Goal: Find specific page/section: Find specific page/section

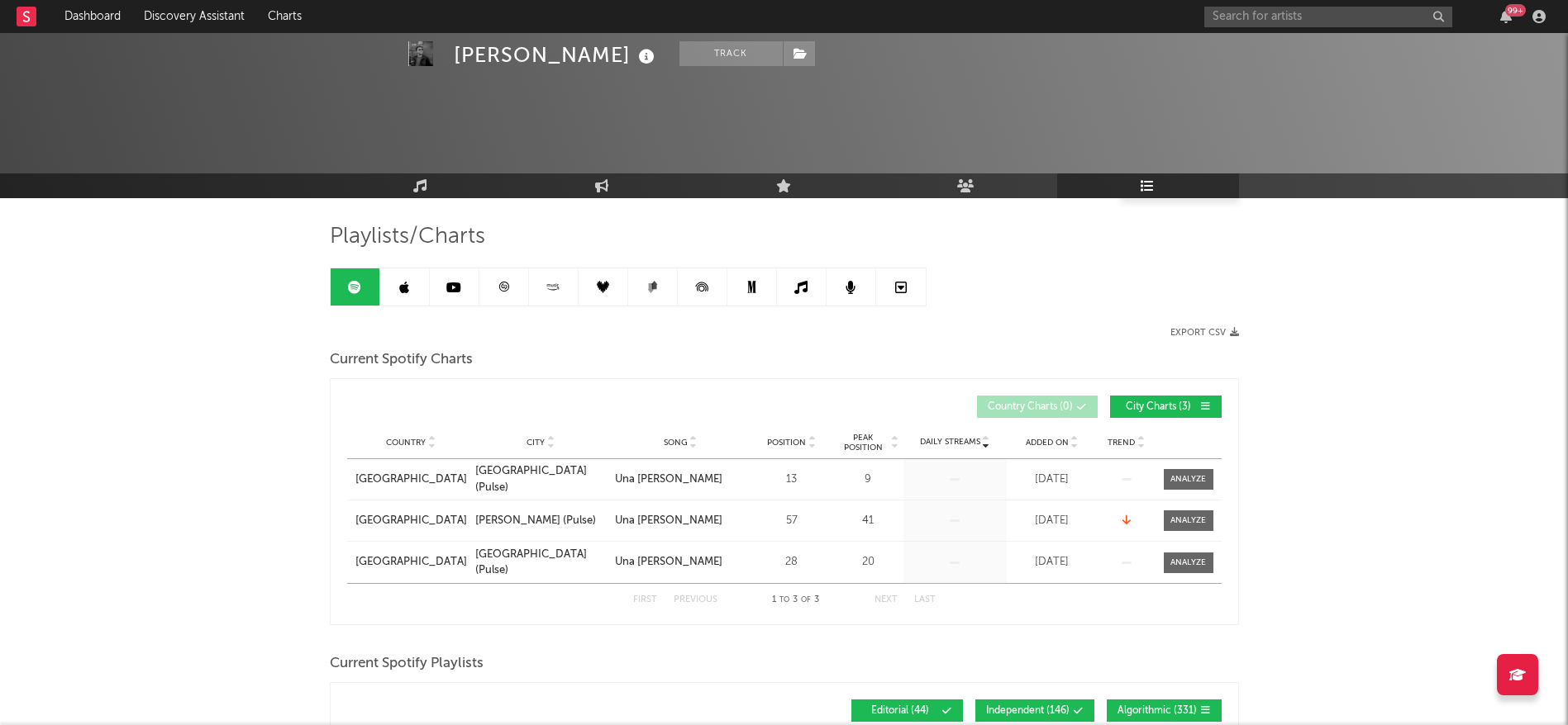
select select "1w"
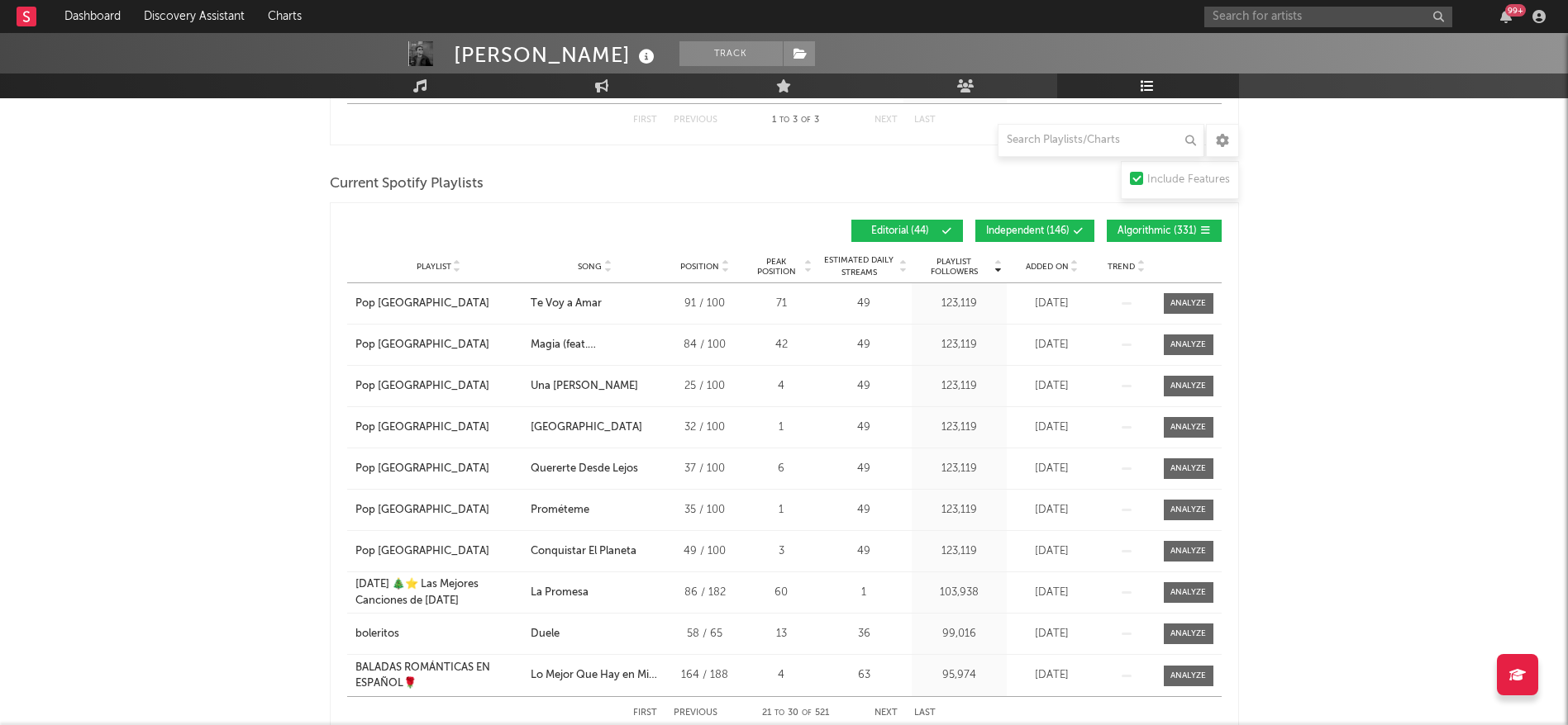
scroll to position [537, 0]
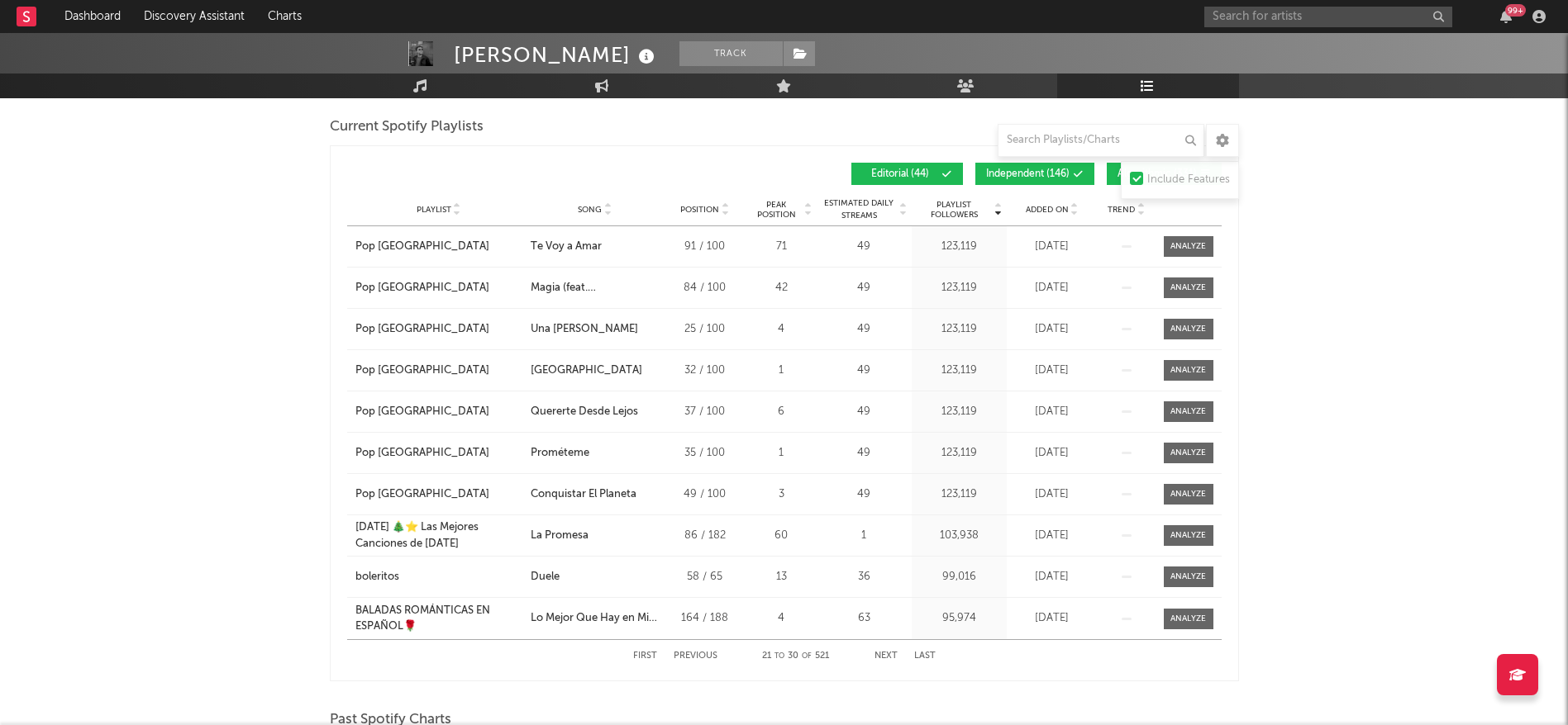
click at [637, 652] on button "First" at bounding box center [645, 657] width 24 height 9
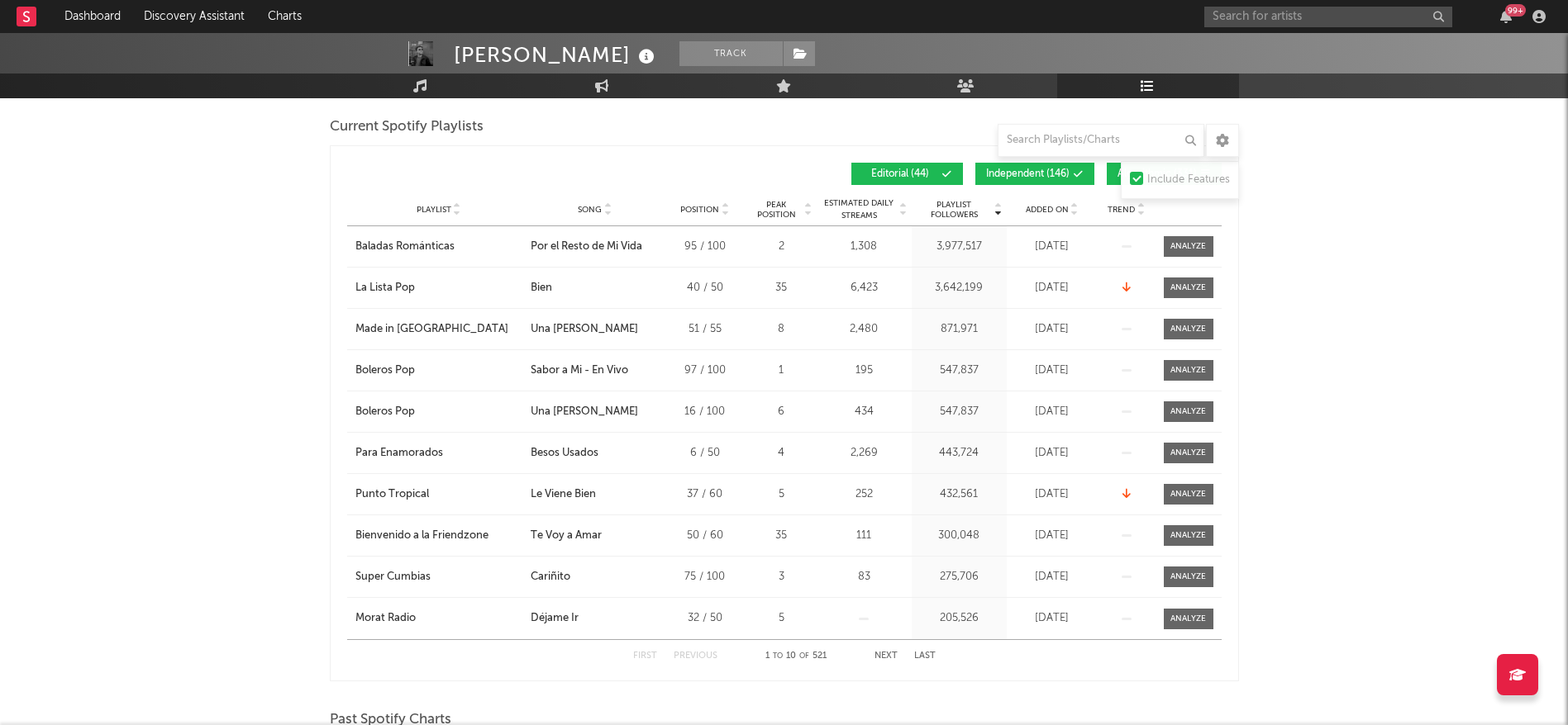
click at [892, 654] on button "Next" at bounding box center [885, 657] width 23 height 9
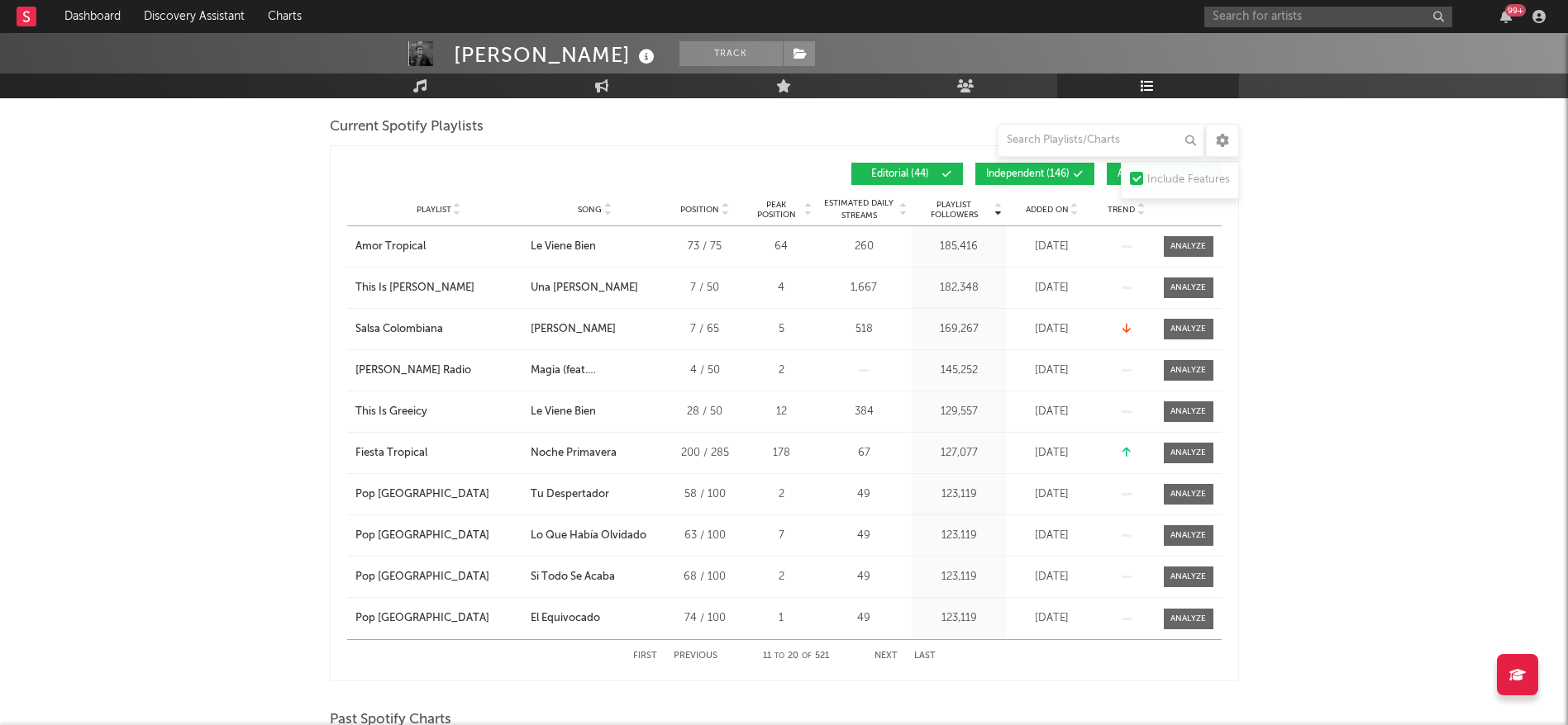
click at [892, 654] on button "Next" at bounding box center [885, 657] width 23 height 9
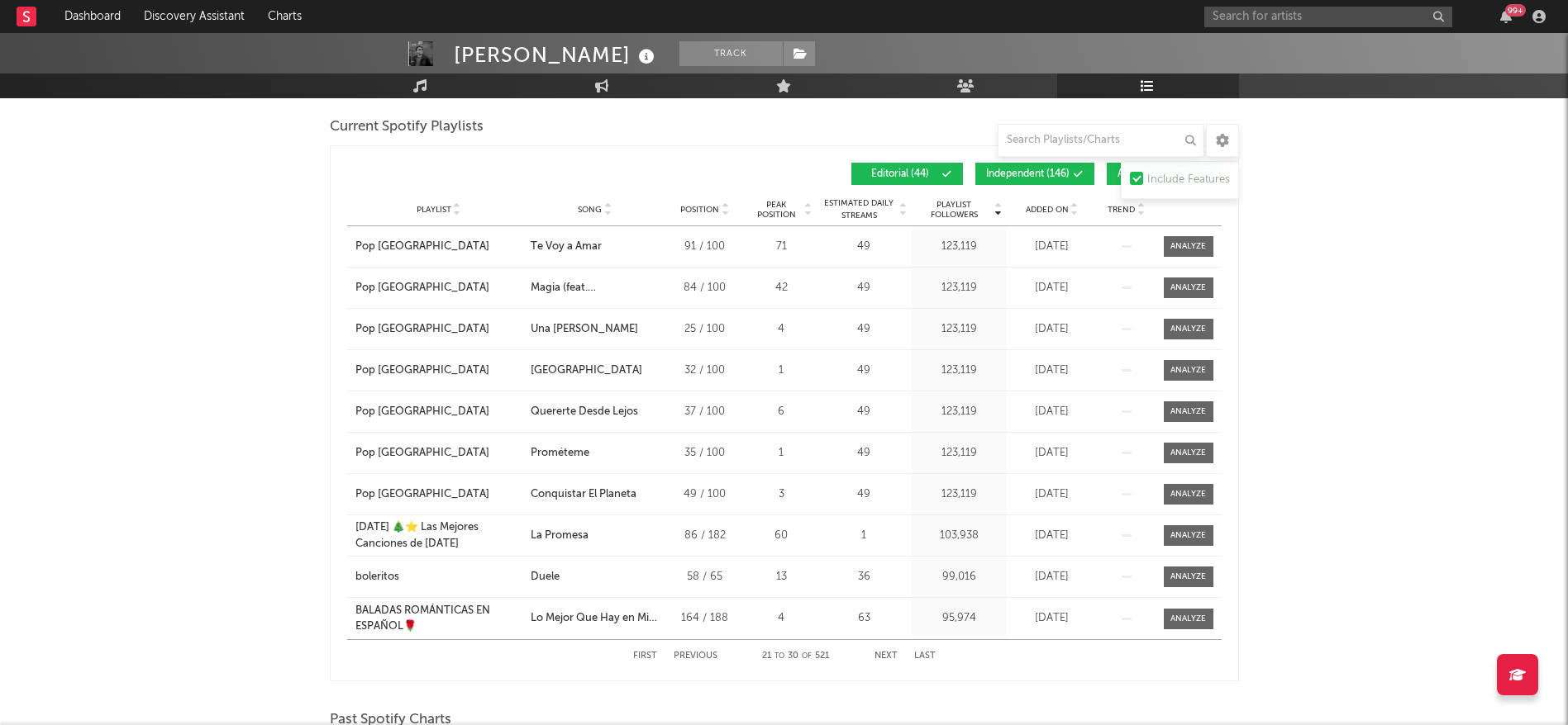
click at [892, 654] on button "Next" at bounding box center [885, 657] width 23 height 9
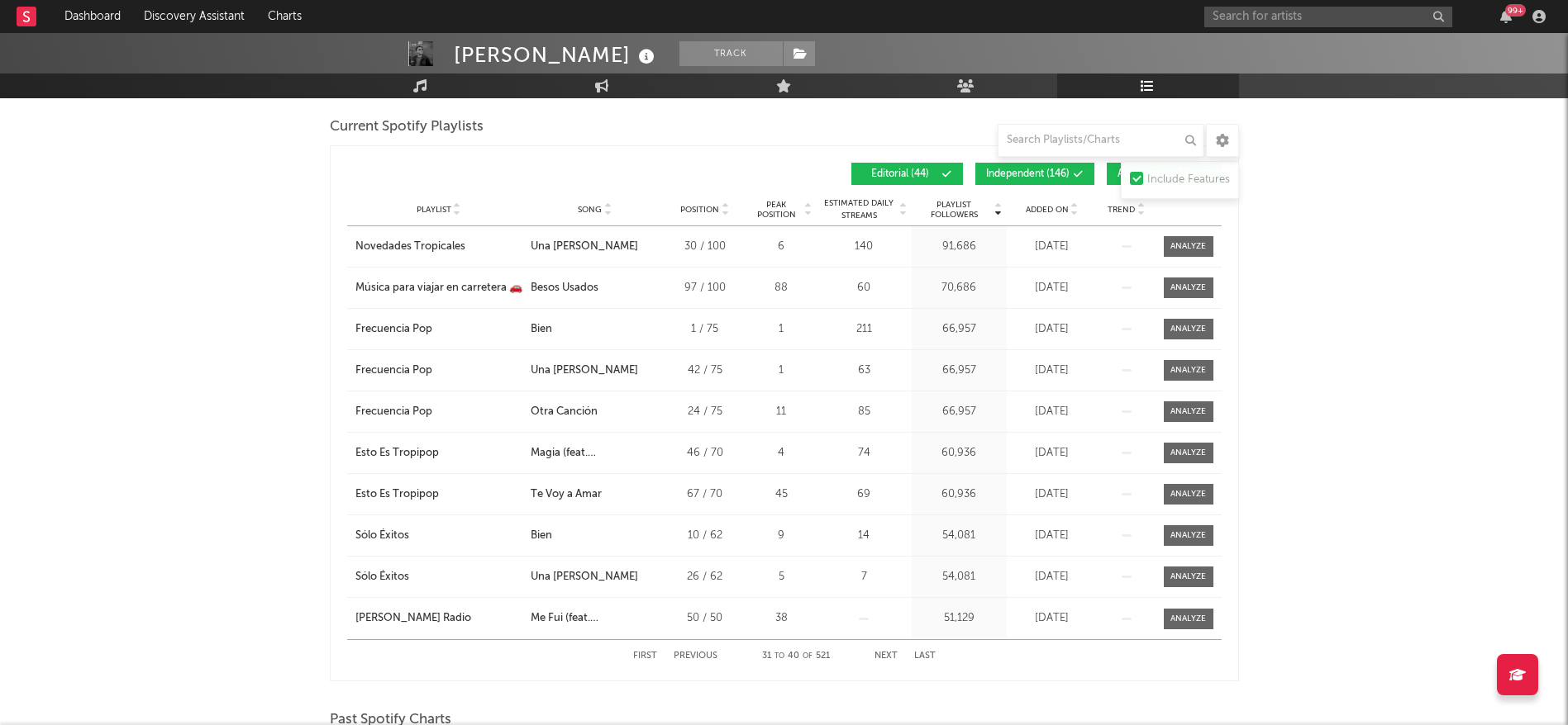
click at [1041, 176] on span "Independent ( 146 )" at bounding box center [1027, 174] width 83 height 10
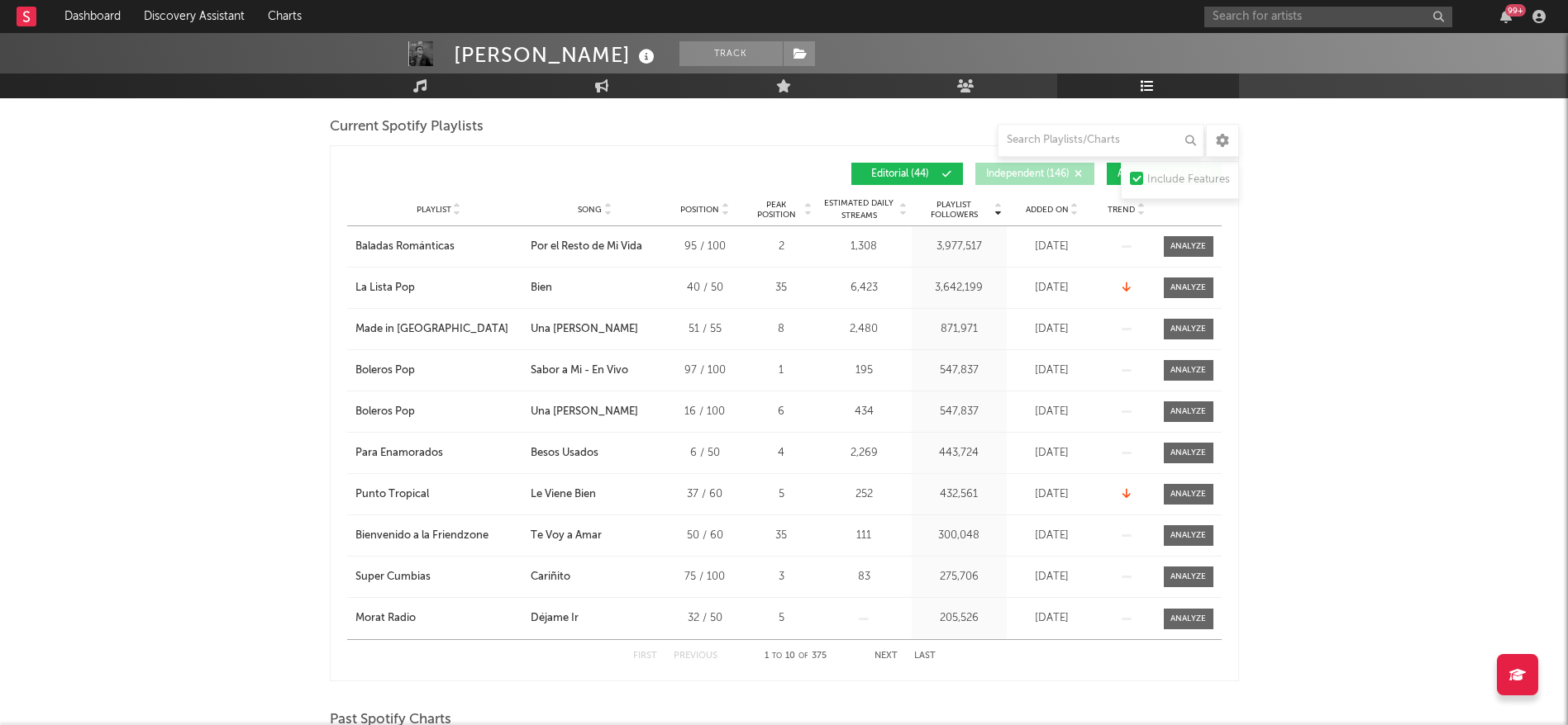
click at [890, 656] on button "Next" at bounding box center [885, 657] width 23 height 9
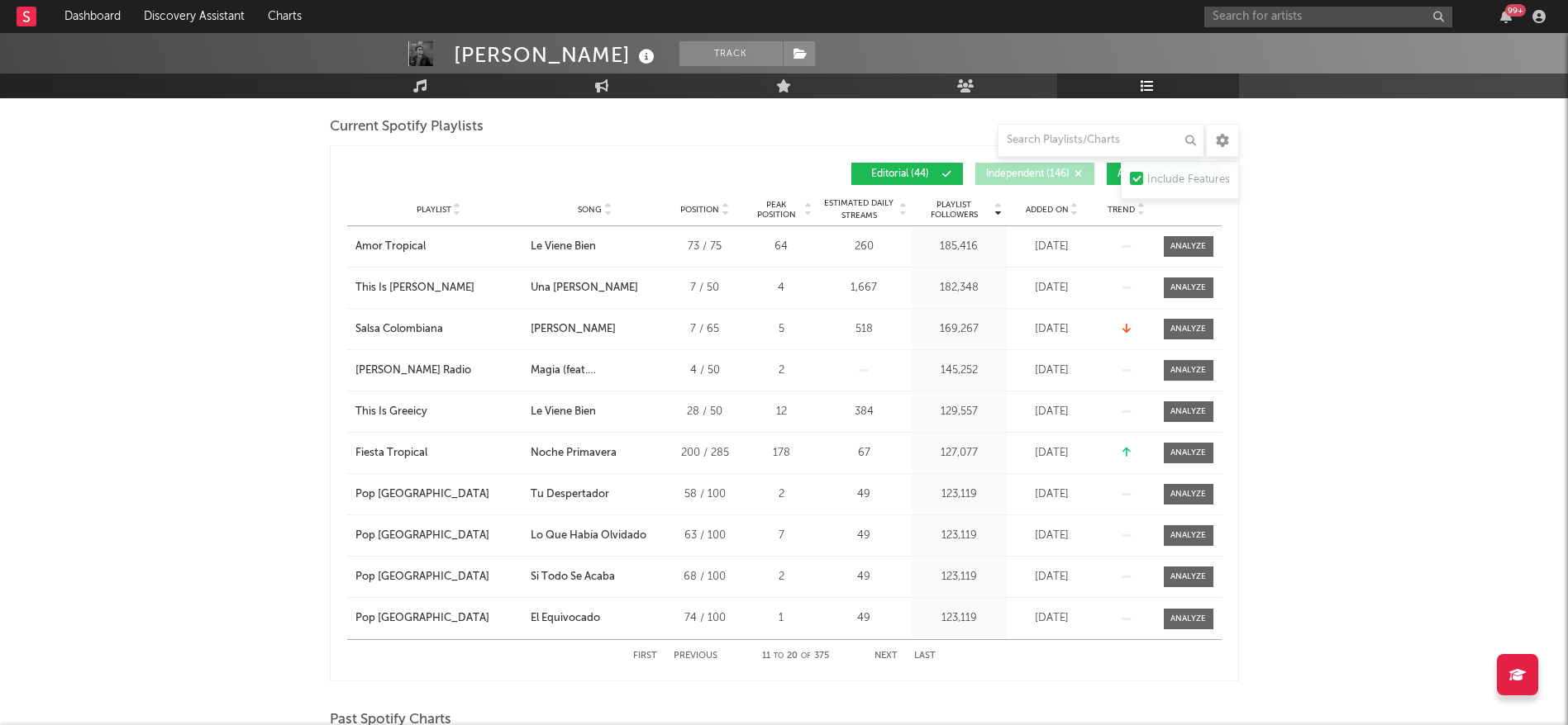
click at [890, 656] on button "Next" at bounding box center [885, 657] width 23 height 9
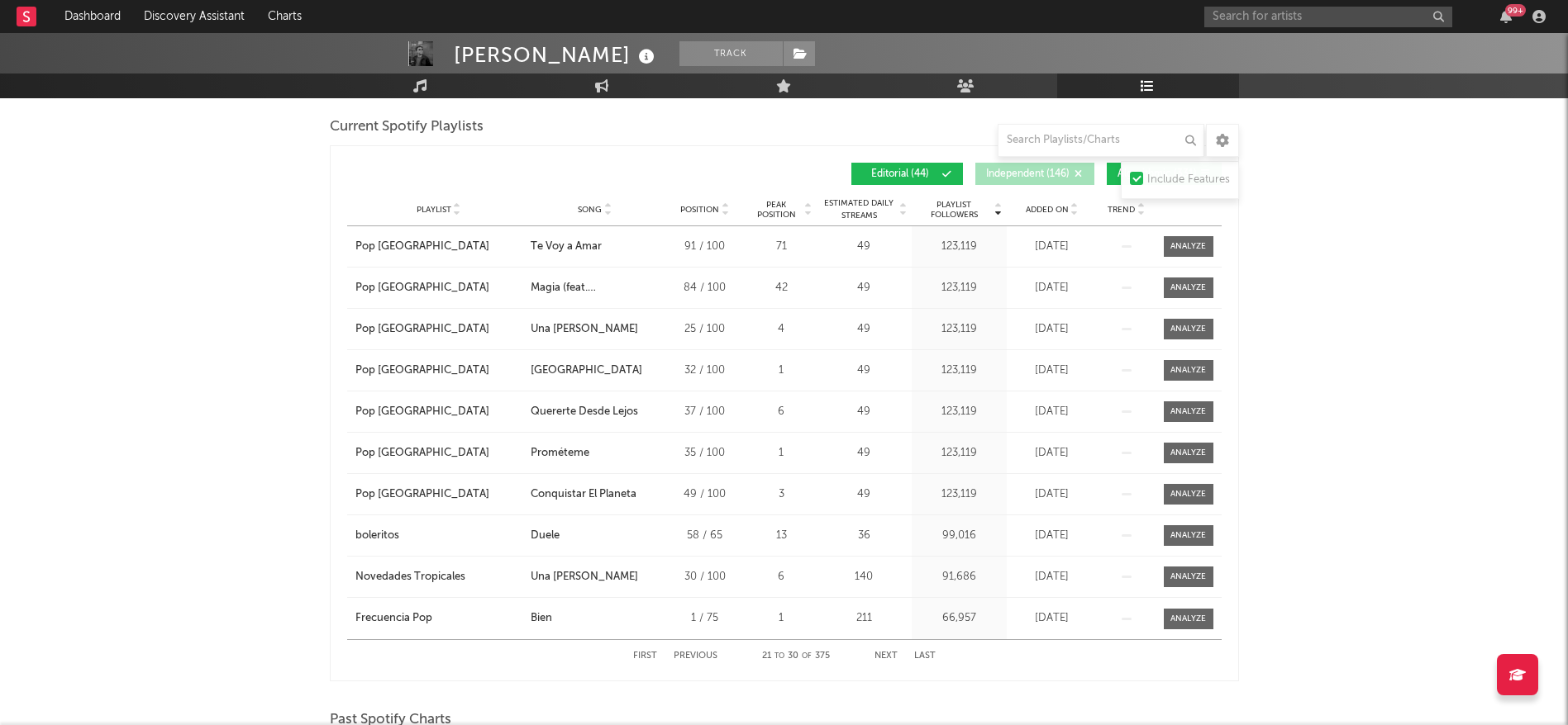
click at [887, 656] on button "Next" at bounding box center [885, 657] width 23 height 9
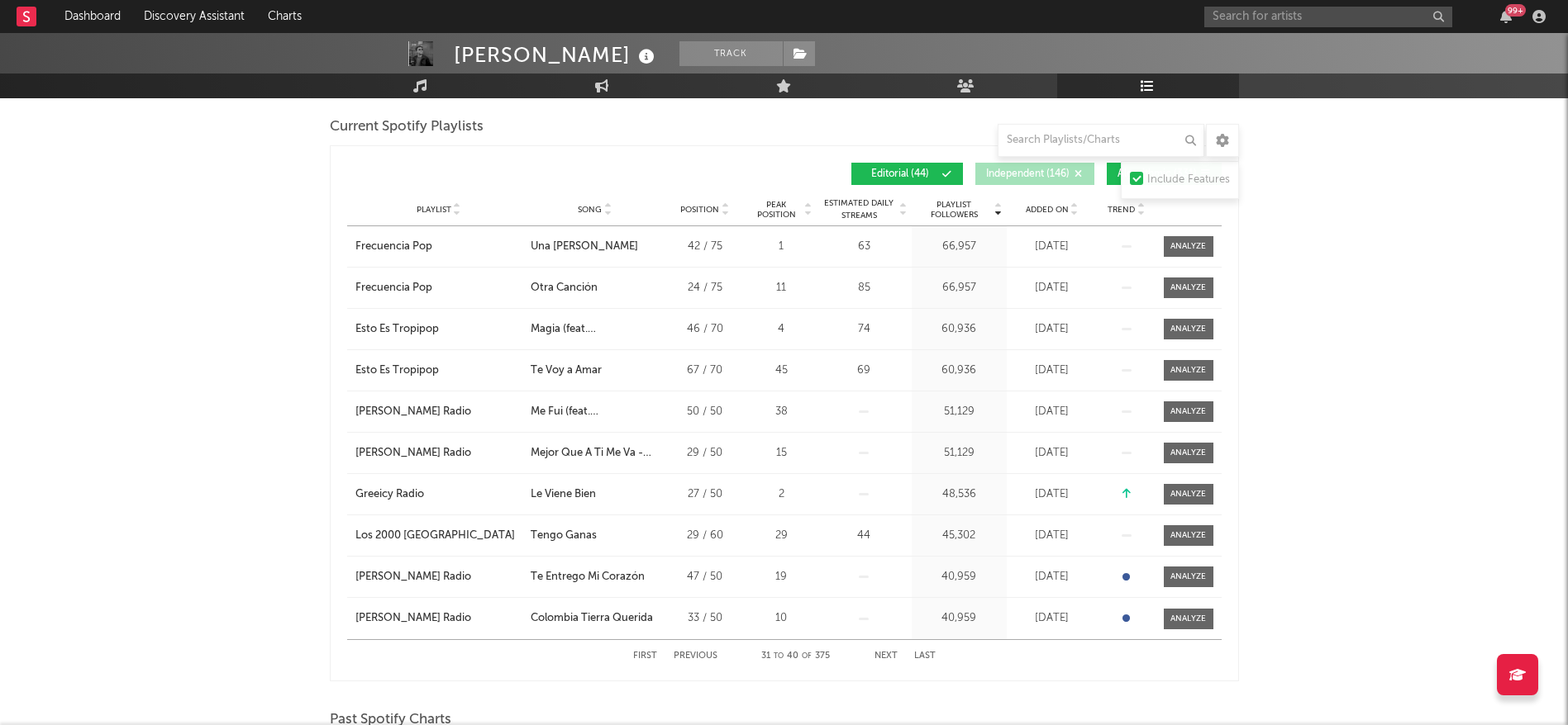
click at [639, 652] on button "First" at bounding box center [645, 657] width 24 height 9
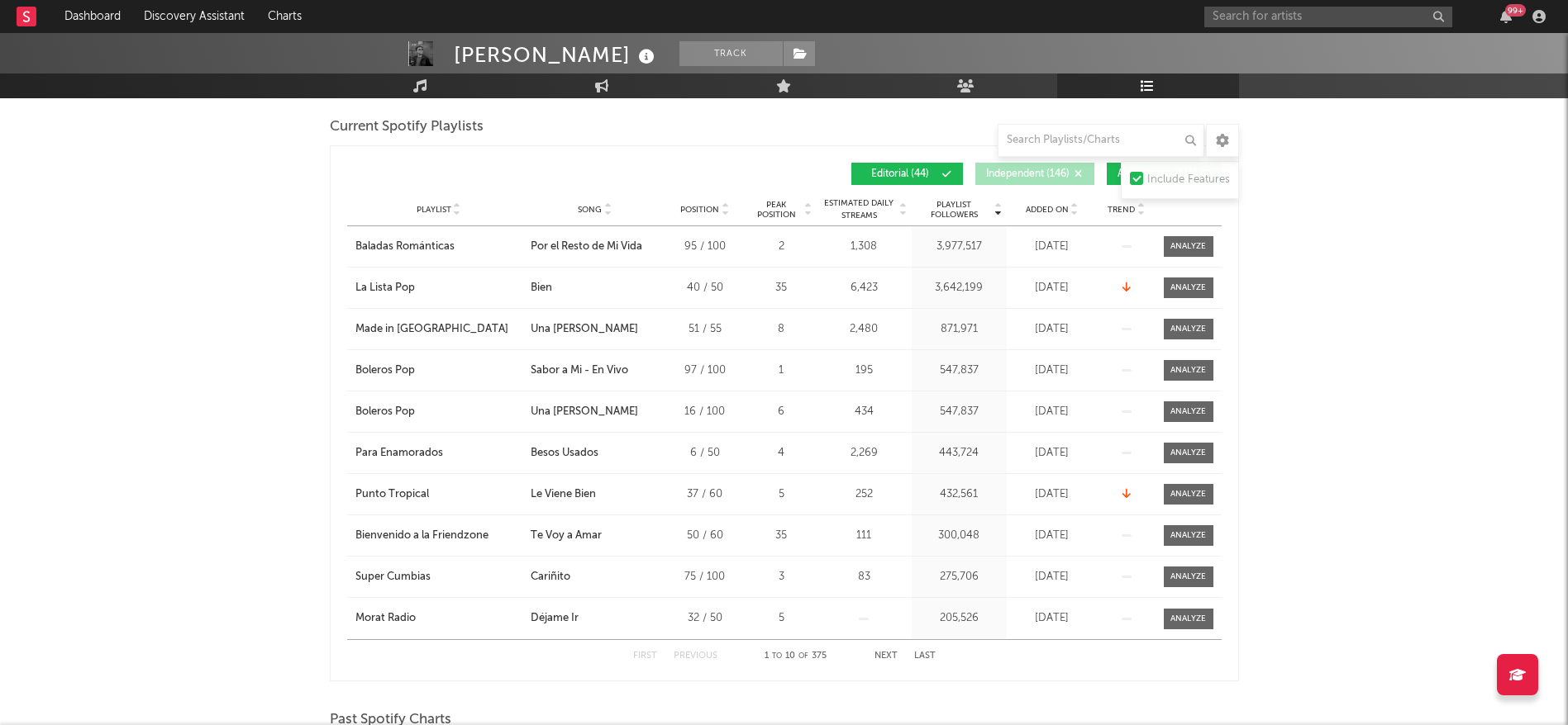
click at [890, 658] on button "Next" at bounding box center [885, 657] width 23 height 9
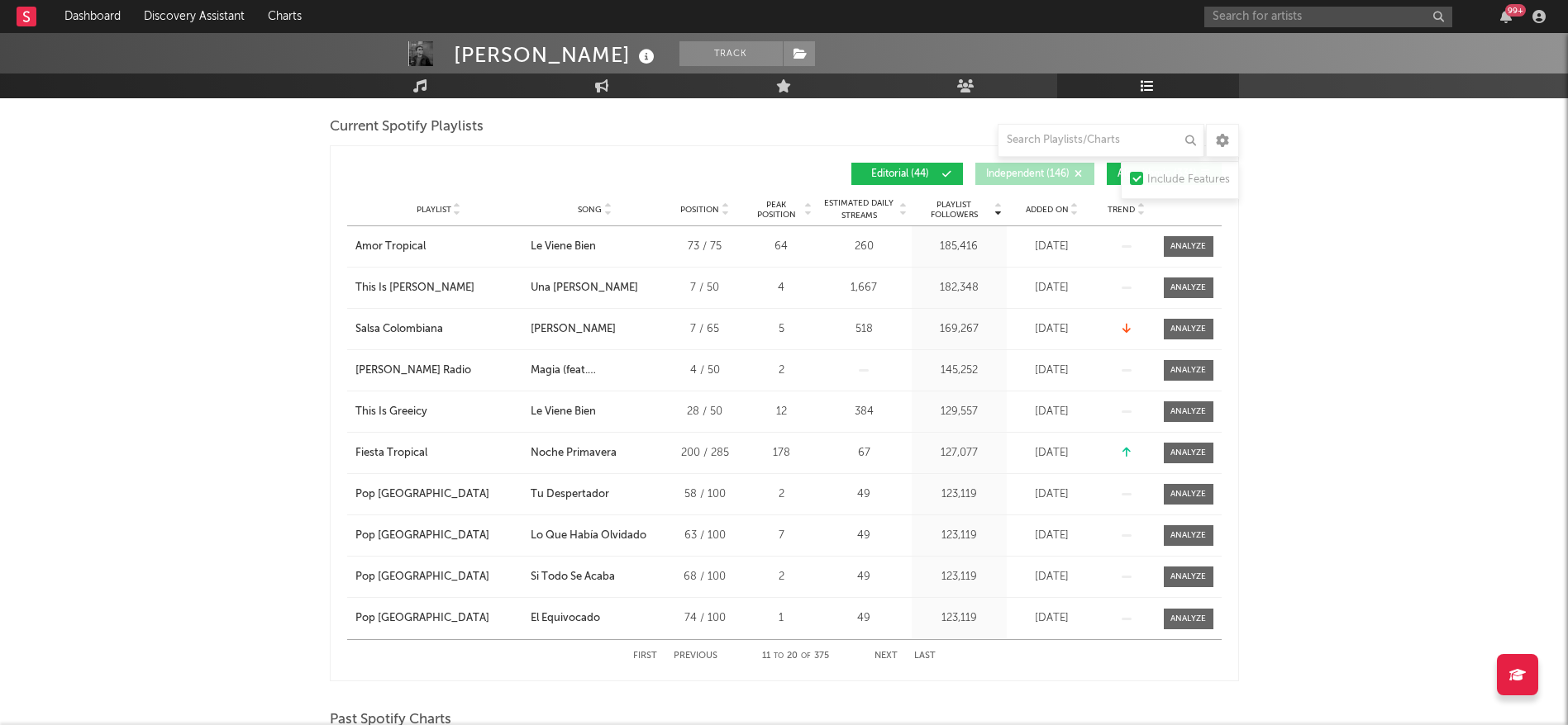
click at [890, 658] on button "Next" at bounding box center [885, 657] width 23 height 9
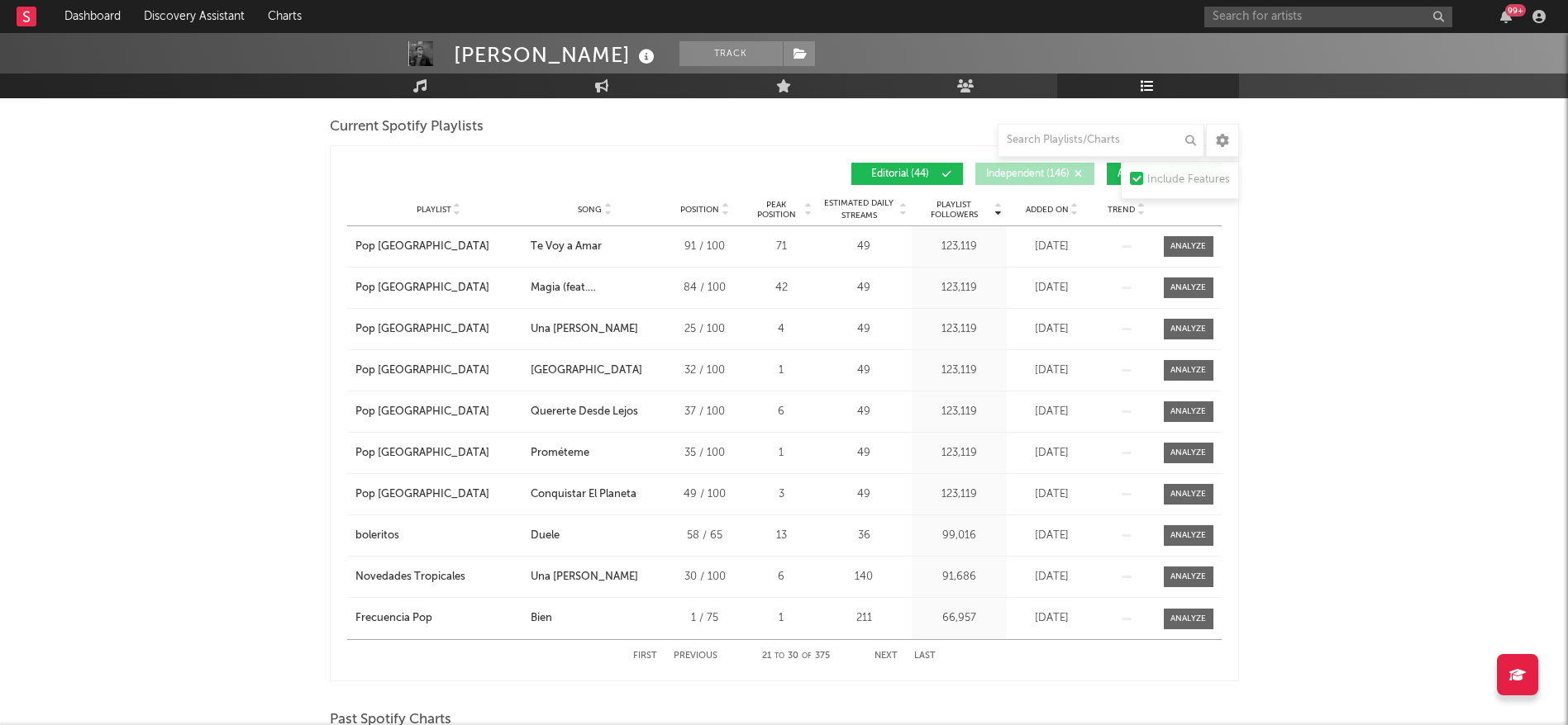
click at [889, 652] on button "Next" at bounding box center [885, 657] width 23 height 9
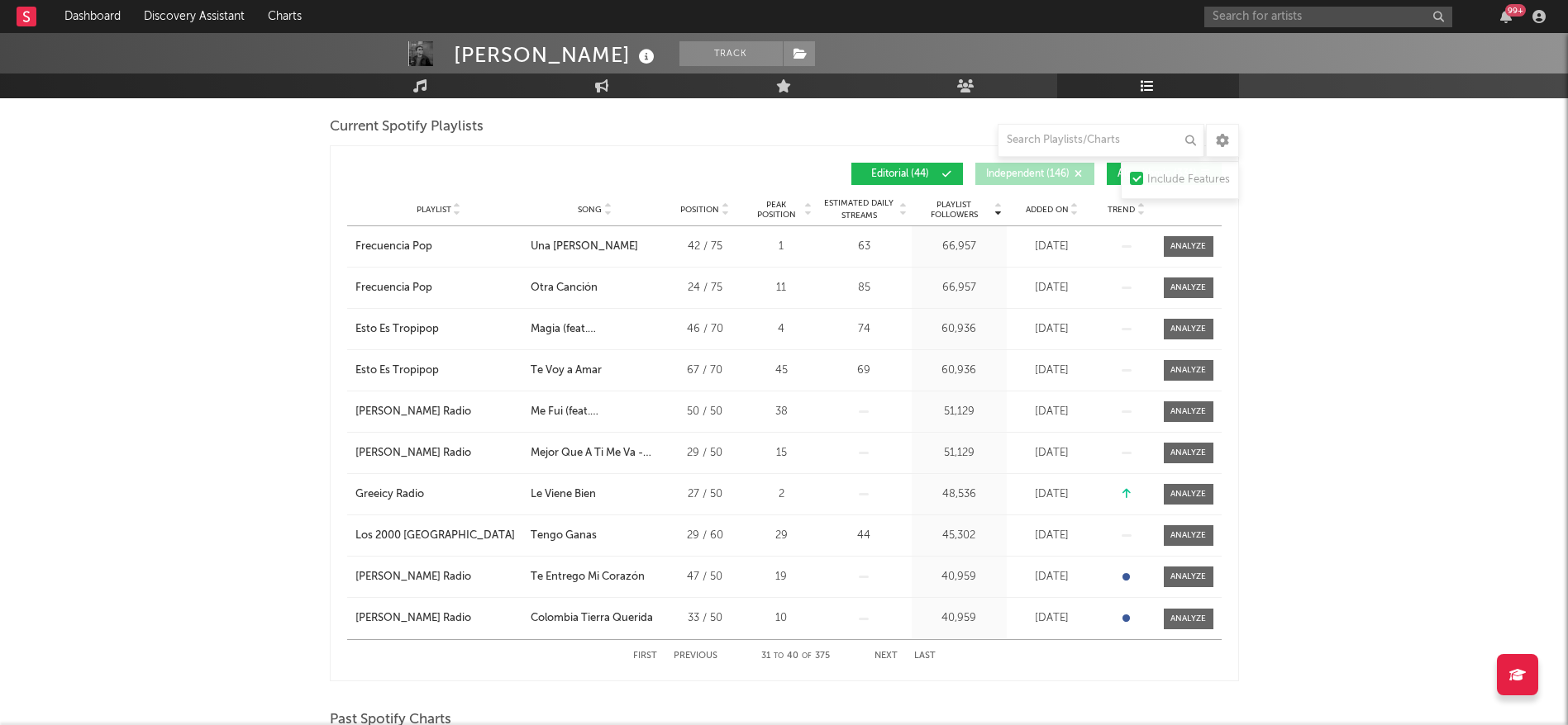
click at [889, 652] on button "Next" at bounding box center [885, 657] width 23 height 9
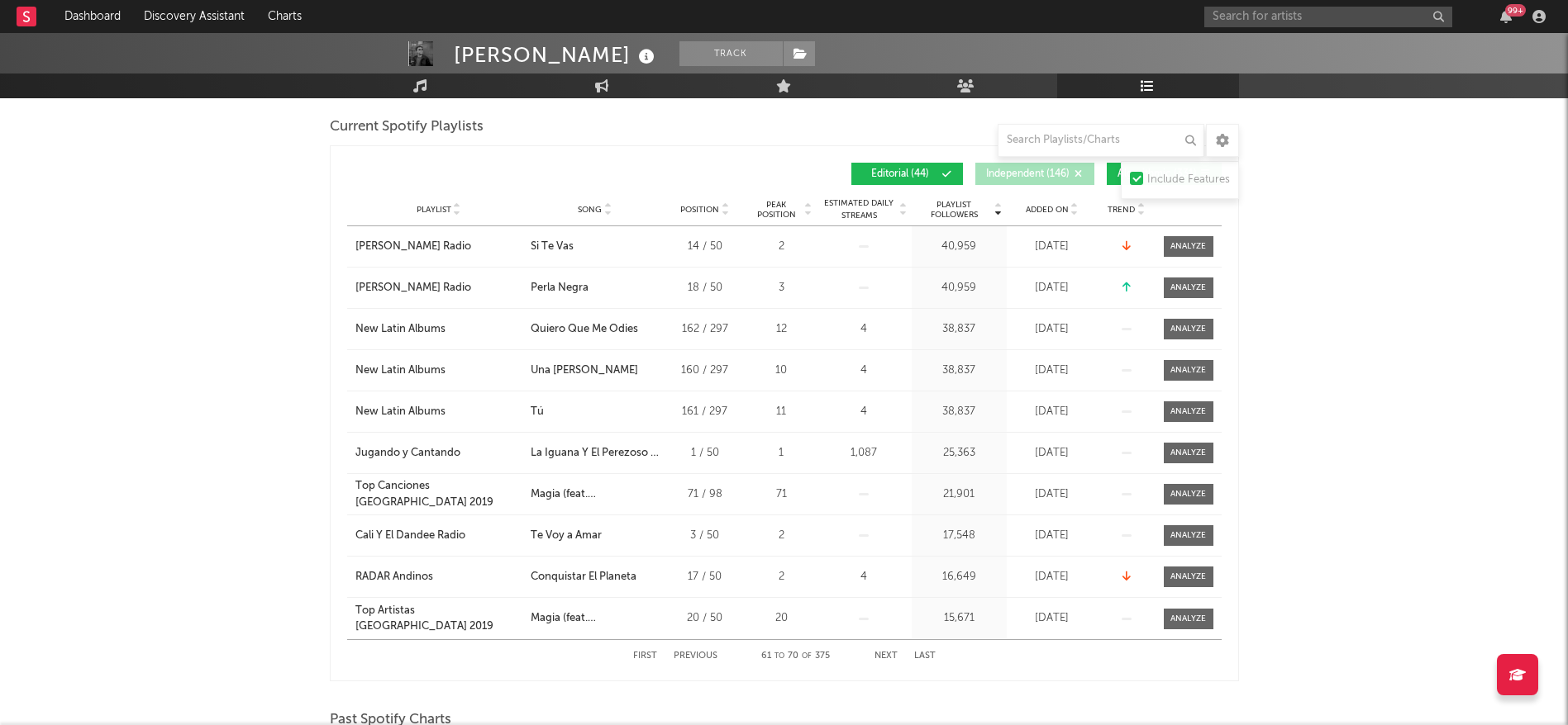
click at [889, 652] on button "Next" at bounding box center [885, 657] width 23 height 9
